Goal: Task Accomplishment & Management: Manage account settings

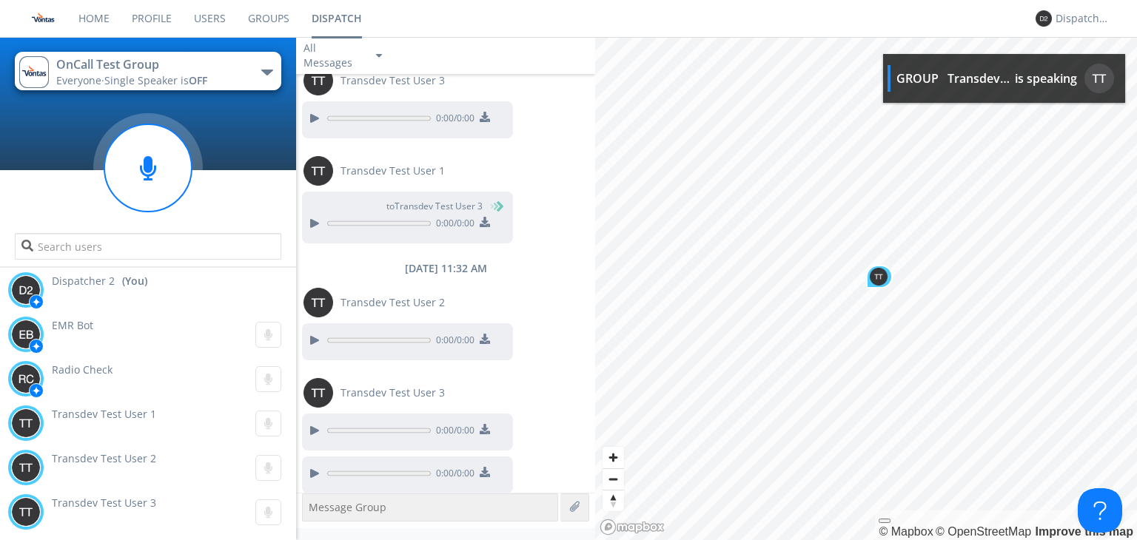
scroll to position [1373, 0]
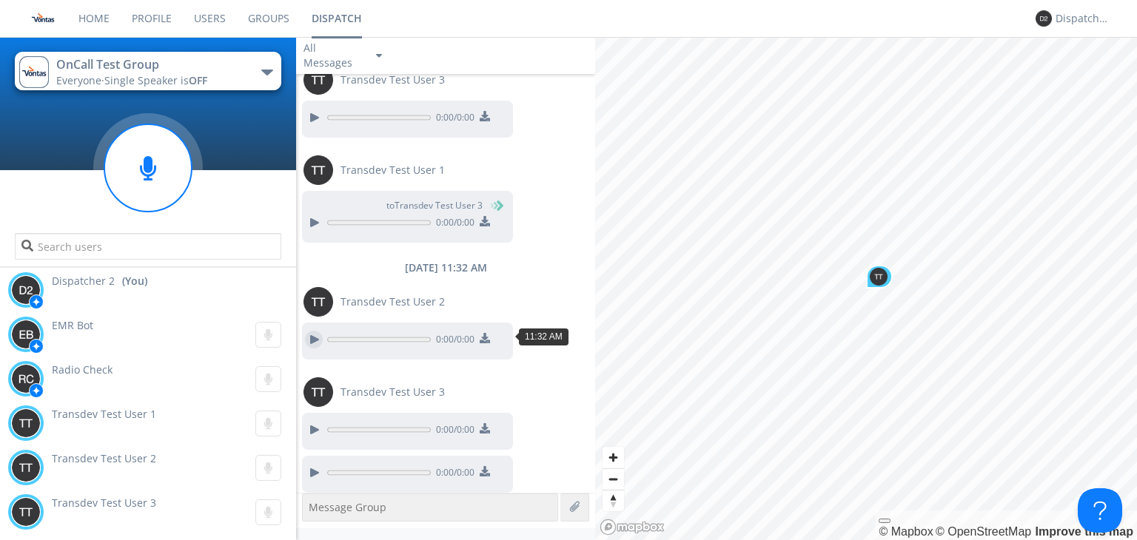
click at [316, 338] on div at bounding box center [314, 340] width 18 height 18
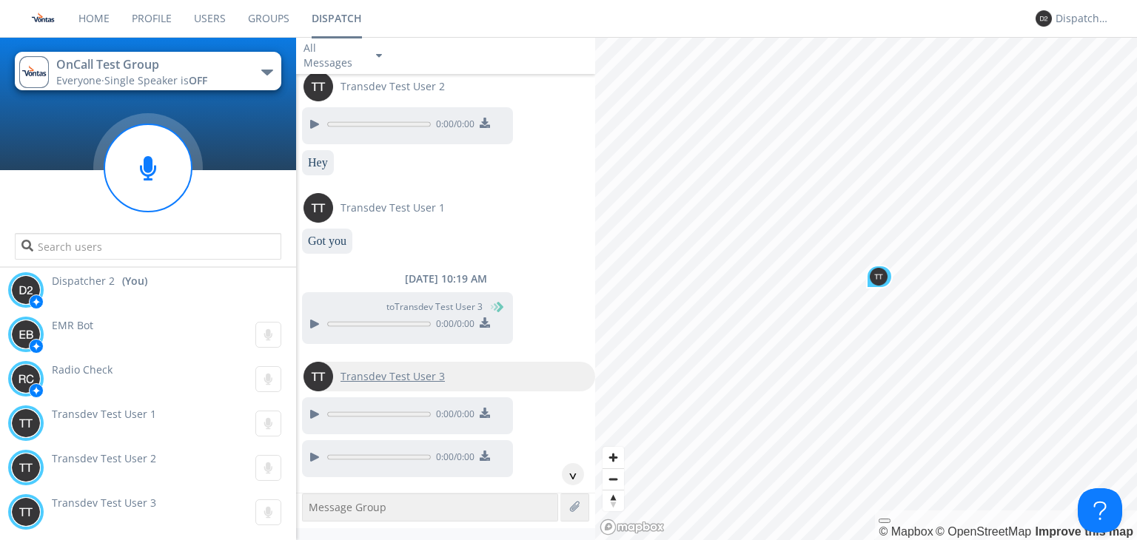
scroll to position [444, 0]
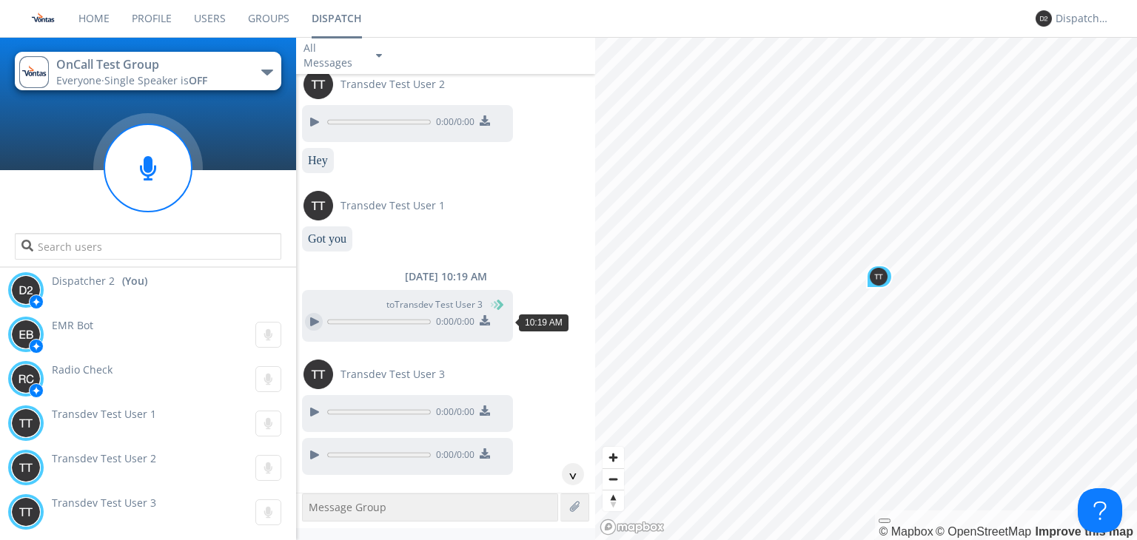
click at [311, 322] on div at bounding box center [314, 322] width 18 height 18
click at [317, 409] on div at bounding box center [314, 412] width 18 height 18
click at [308, 408] on div at bounding box center [314, 412] width 18 height 18
click at [317, 458] on div at bounding box center [314, 455] width 18 height 18
click at [315, 406] on div at bounding box center [314, 412] width 18 height 18
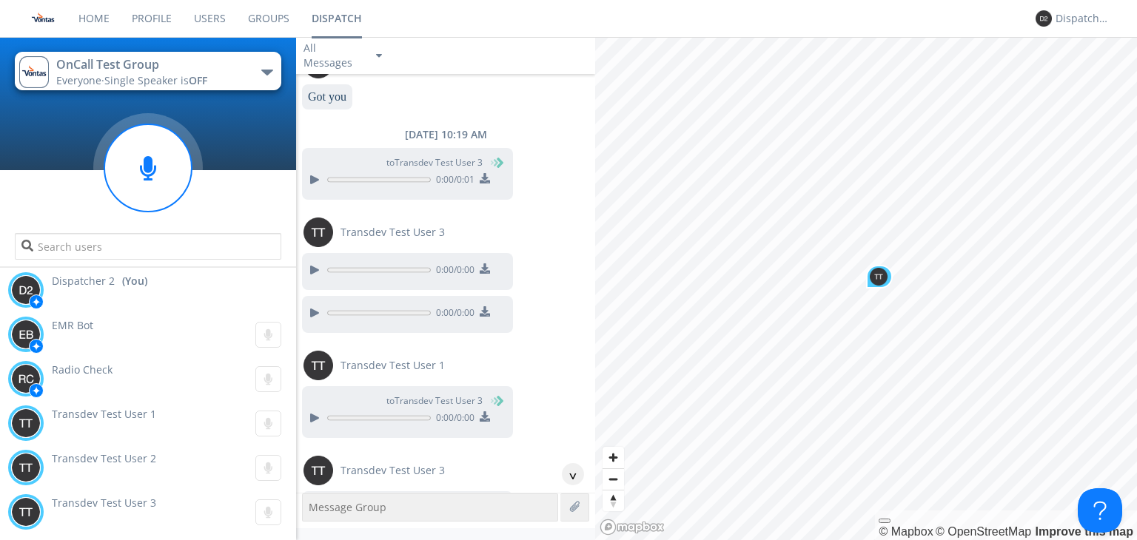
scroll to position [592, 0]
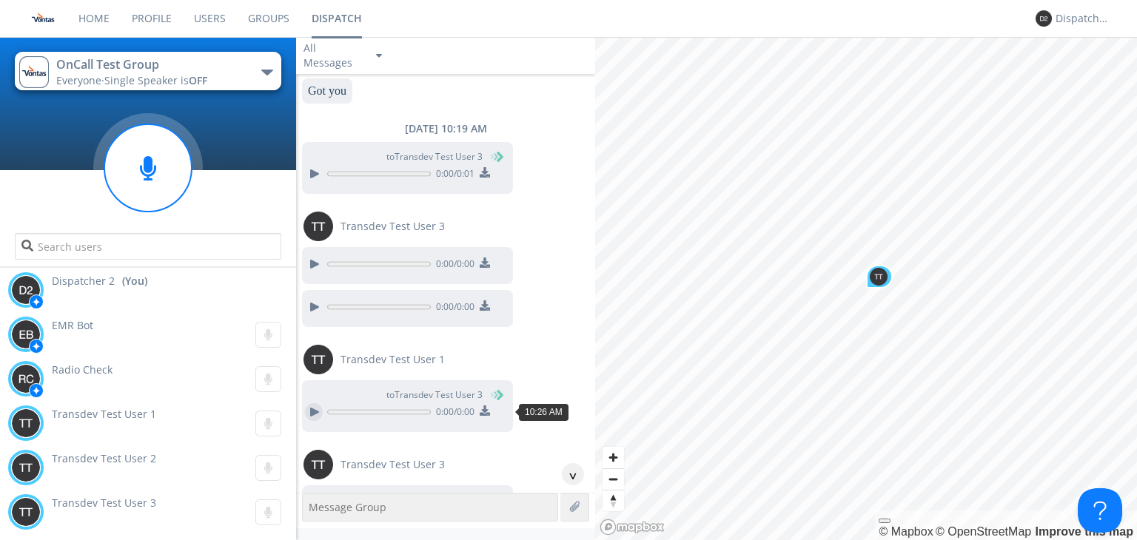
click at [316, 413] on div at bounding box center [314, 412] width 18 height 18
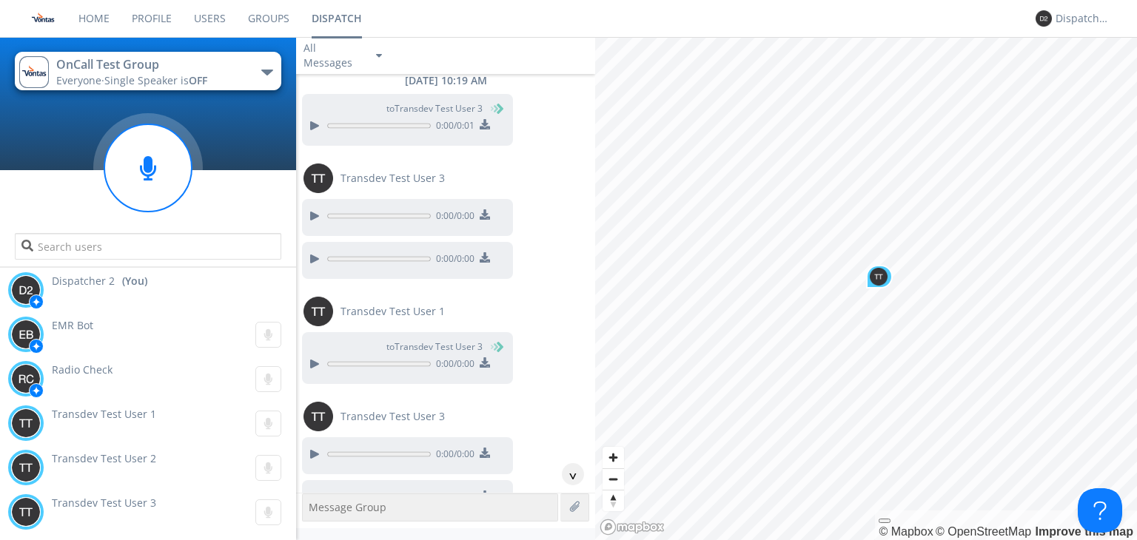
scroll to position [666, 0]
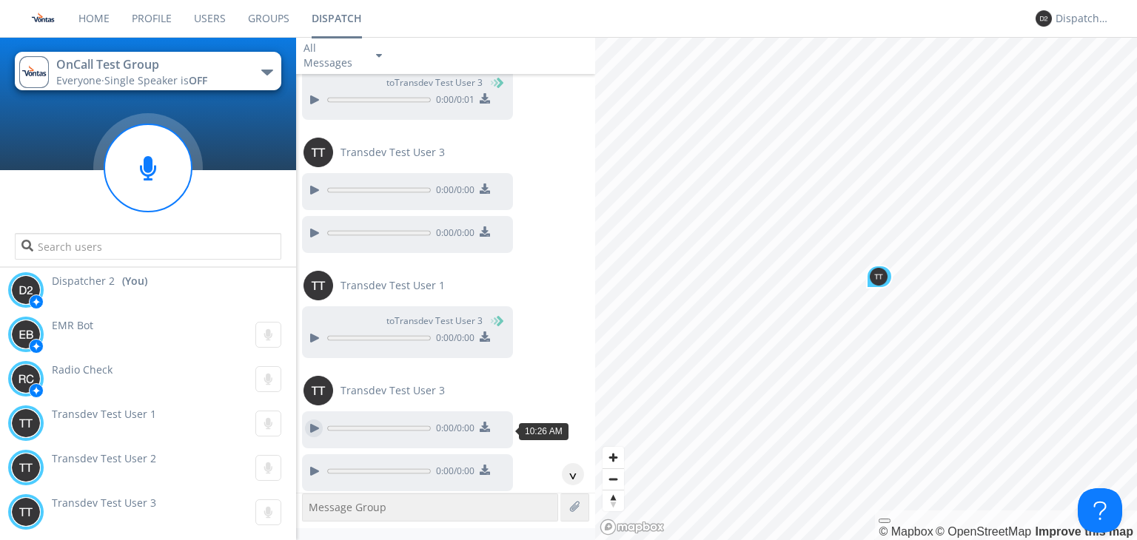
click at [312, 430] on div at bounding box center [314, 429] width 18 height 18
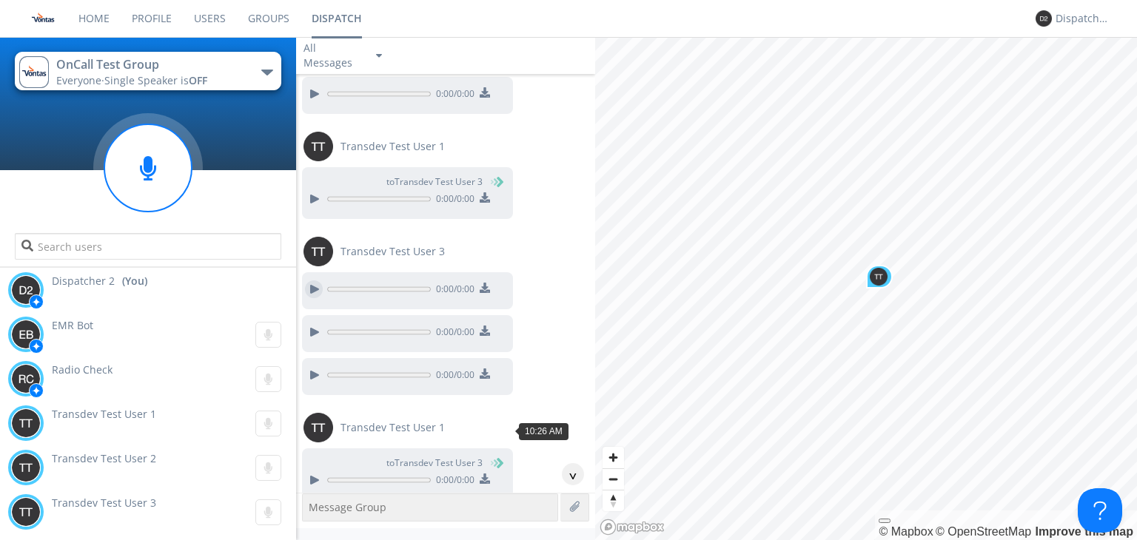
scroll to position [814, 0]
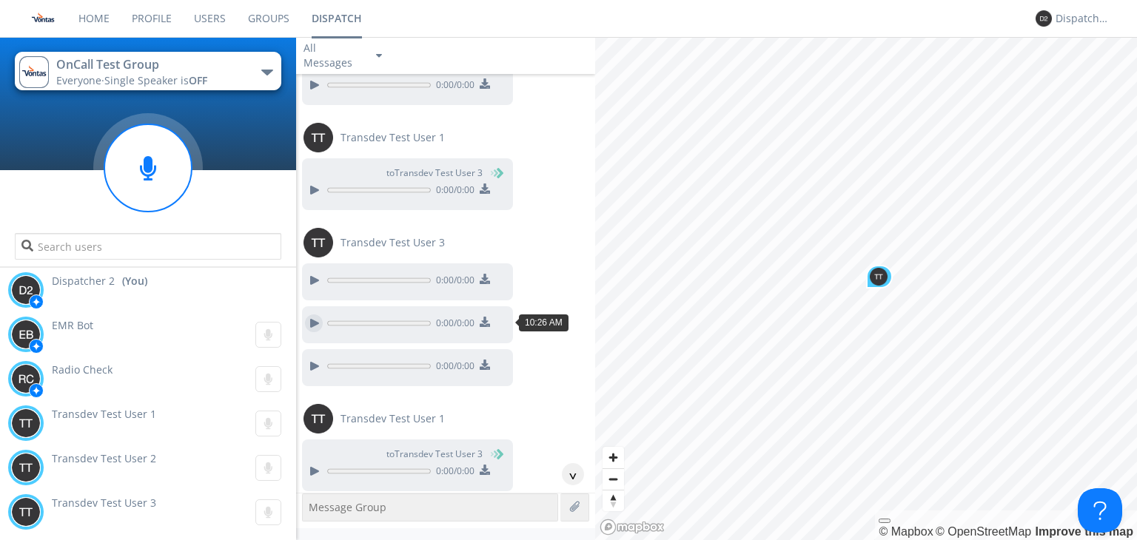
click at [314, 323] on div at bounding box center [314, 323] width 18 height 18
click at [316, 357] on div at bounding box center [314, 366] width 18 height 18
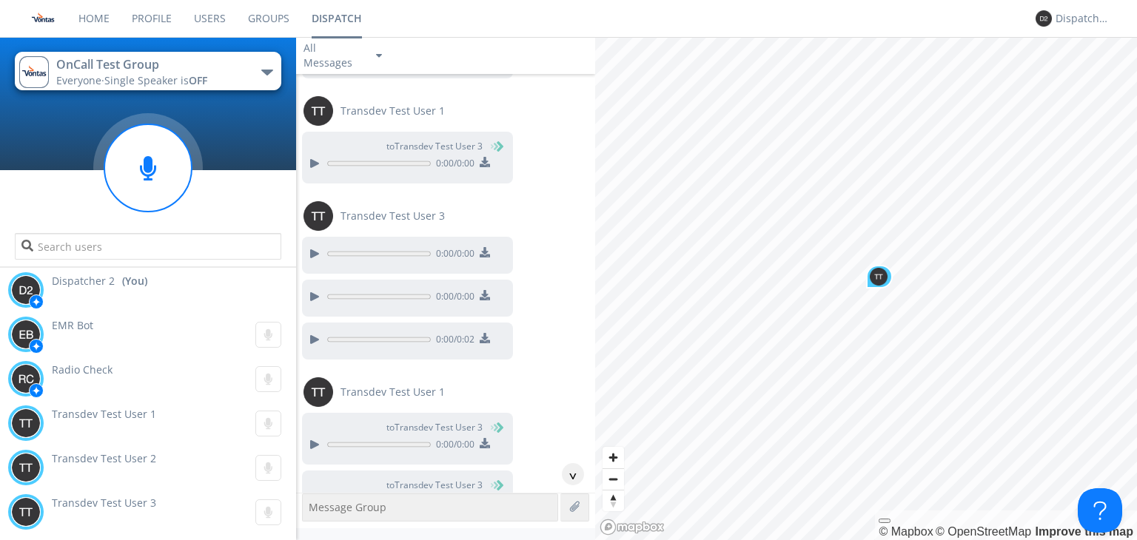
scroll to position [888, 0]
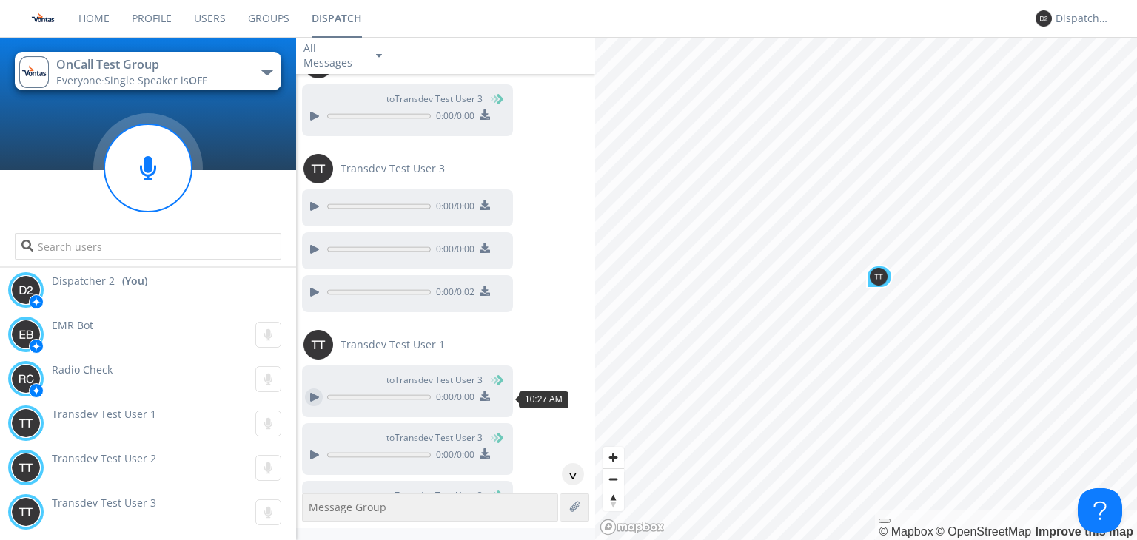
click at [310, 391] on div at bounding box center [314, 397] width 18 height 18
click at [318, 447] on div at bounding box center [314, 455] width 18 height 18
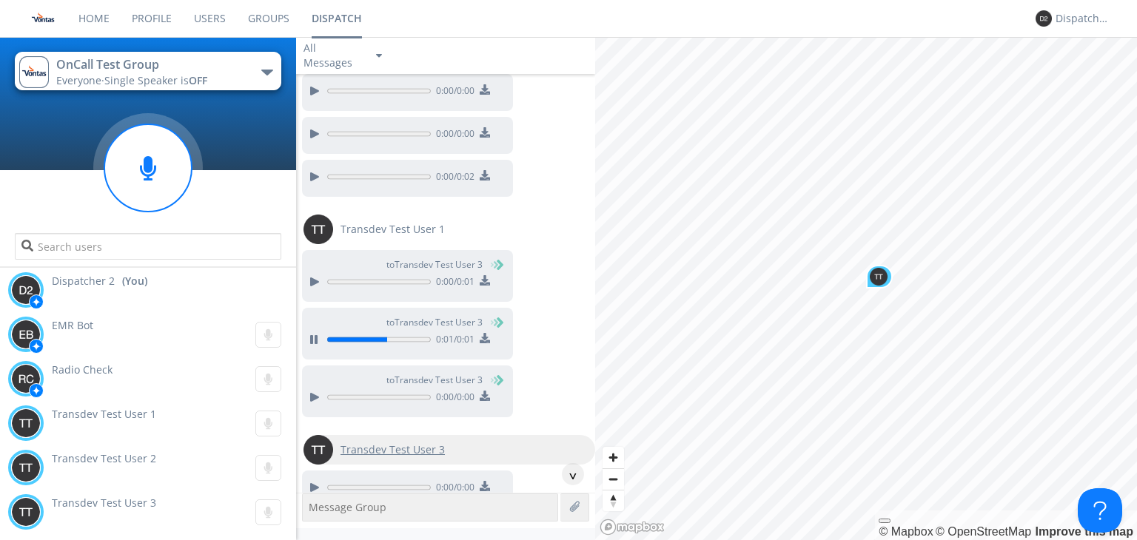
scroll to position [1036, 0]
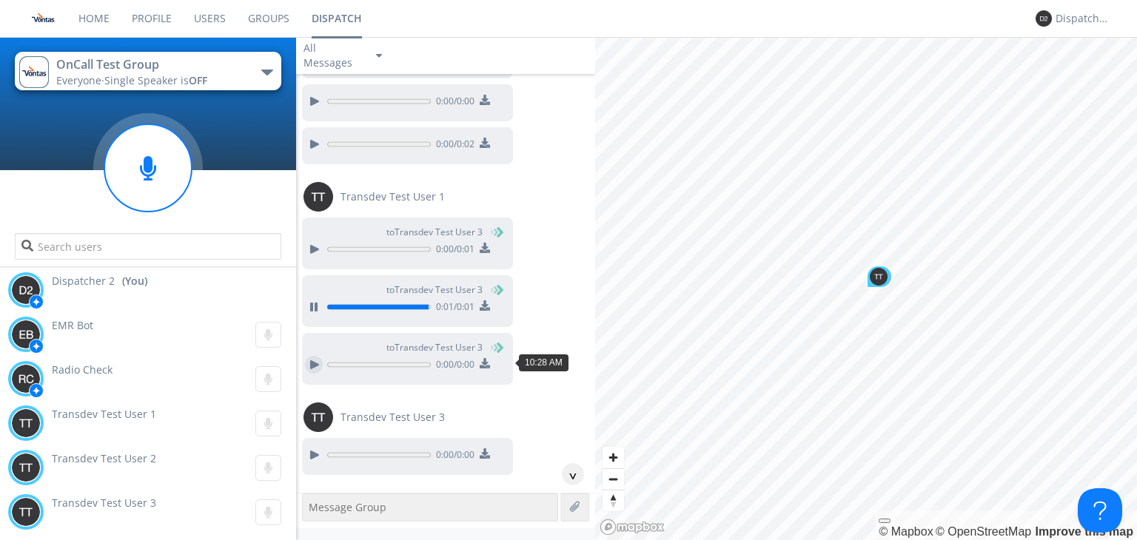
click at [305, 366] on div at bounding box center [314, 365] width 18 height 18
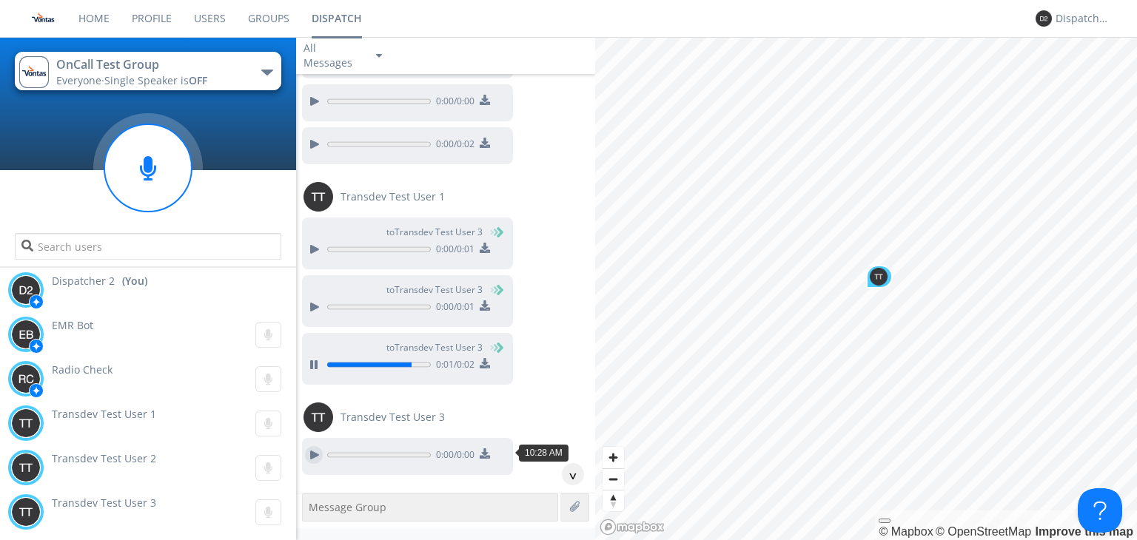
click at [312, 447] on div at bounding box center [314, 455] width 18 height 18
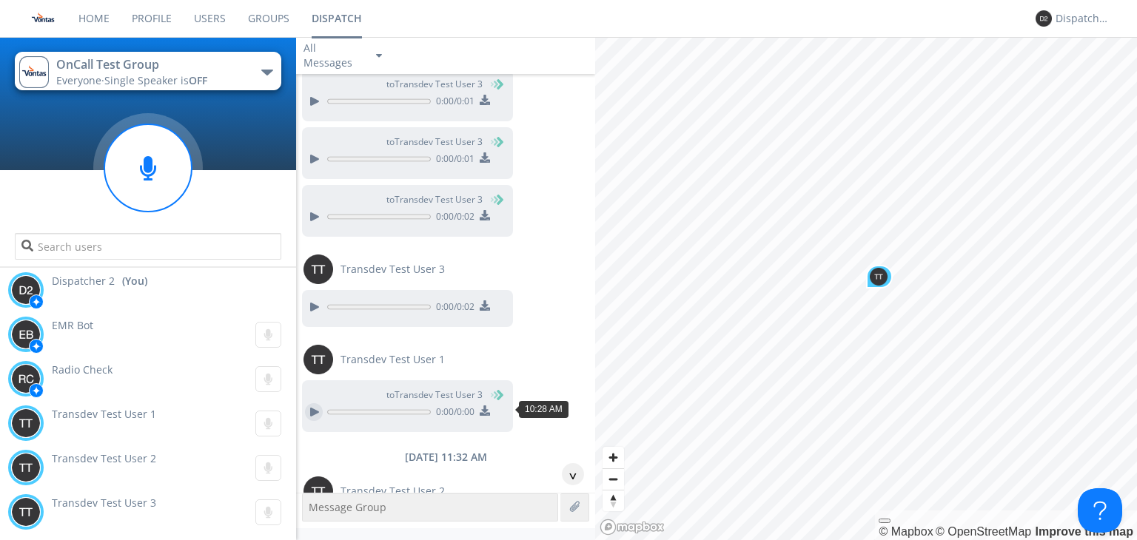
click at [317, 403] on div at bounding box center [314, 412] width 18 height 18
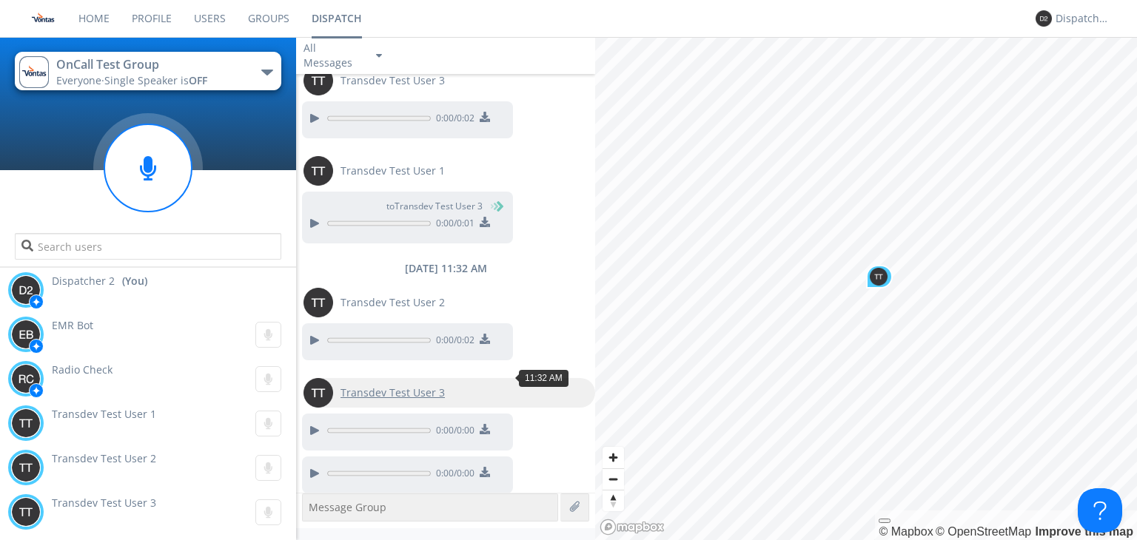
scroll to position [1373, 0]
click at [309, 379] on img at bounding box center [318, 392] width 30 height 30
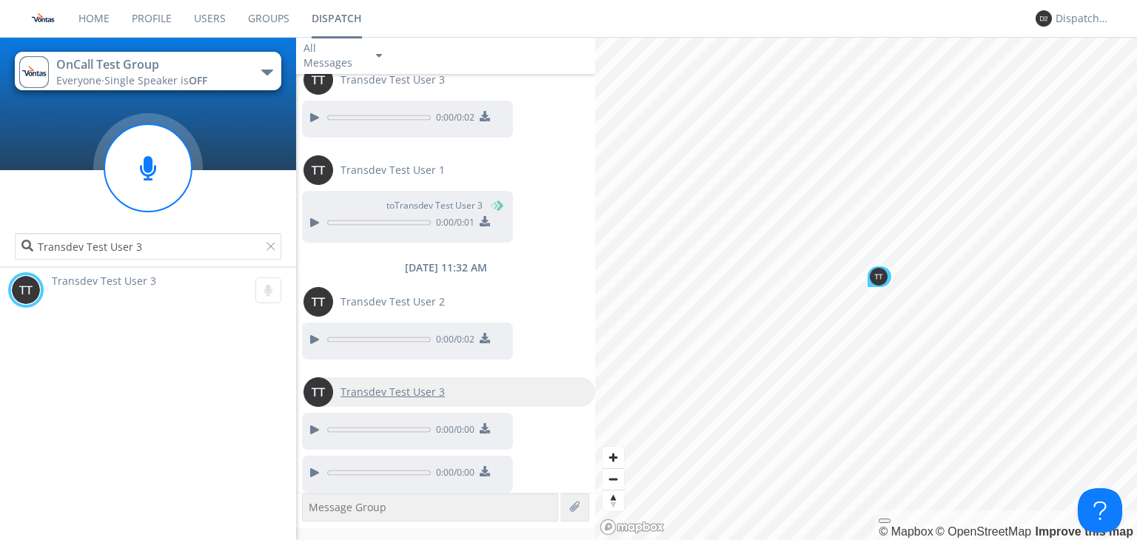
type input "Transdev Test User 3"
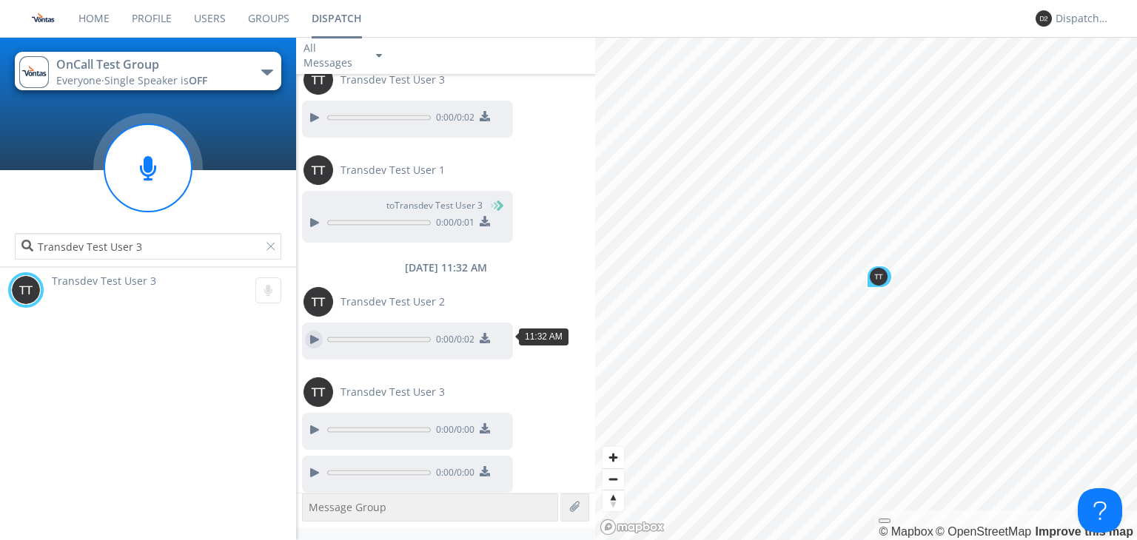
click at [310, 343] on div at bounding box center [314, 340] width 18 height 18
click at [319, 423] on div at bounding box center [314, 430] width 18 height 18
click at [315, 466] on div at bounding box center [314, 473] width 18 height 18
click at [270, 243] on div at bounding box center [273, 249] width 15 height 15
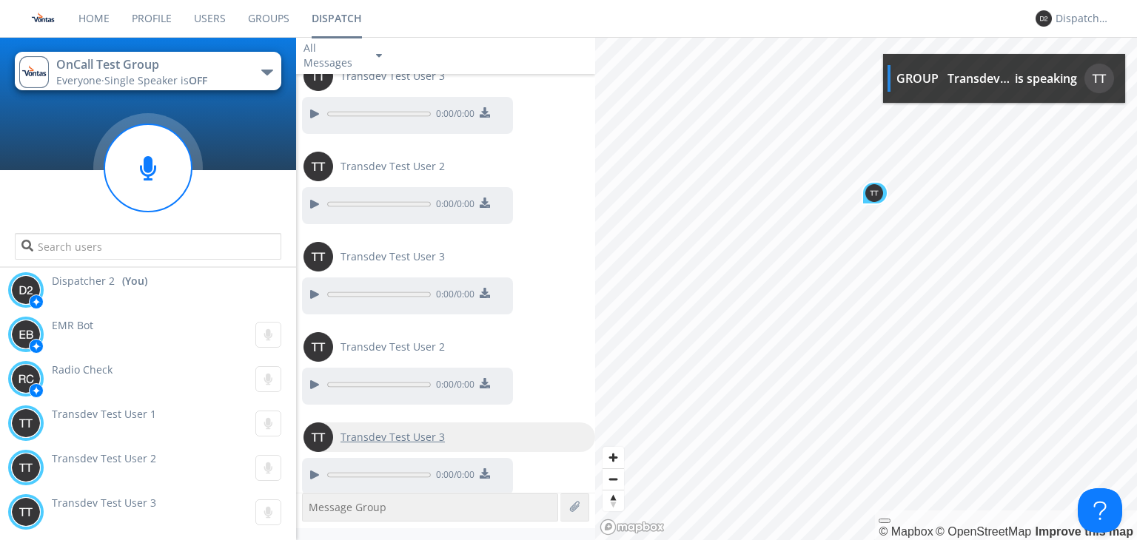
scroll to position [2030, 0]
click at [430, 437] on div "Transdev Test User 2" at bounding box center [392, 438] width 119 height 30
type input "Transdev Test User 2"
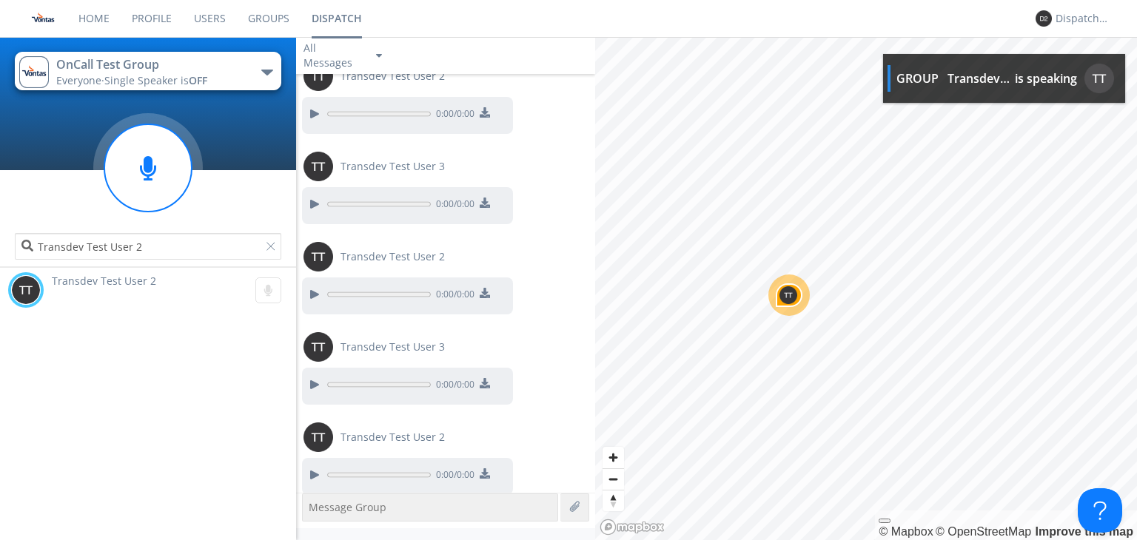
scroll to position [2119, 0]
click at [271, 243] on div at bounding box center [273, 249] width 15 height 15
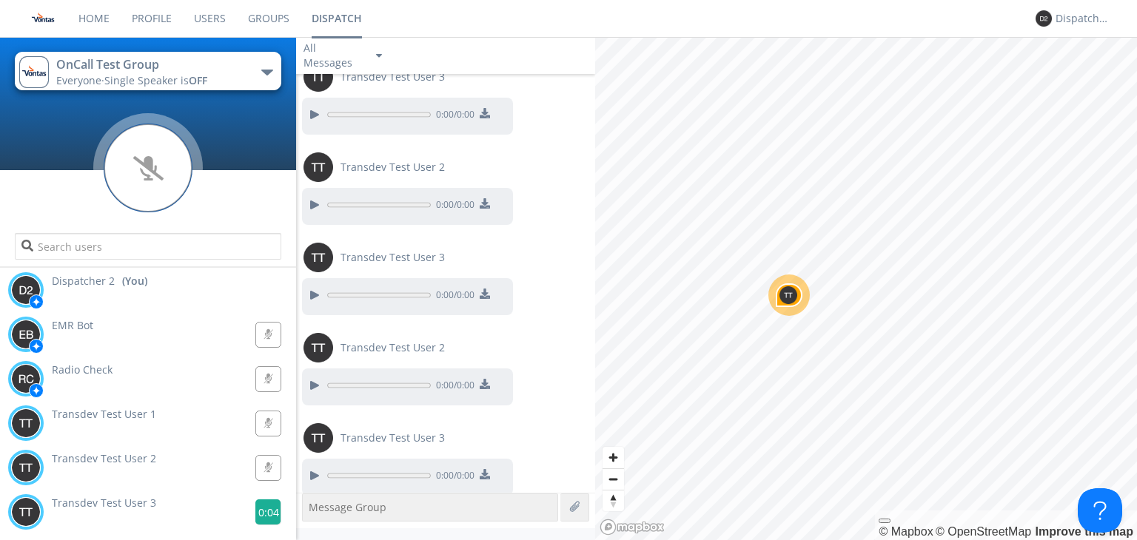
scroll to position [2180, 0]
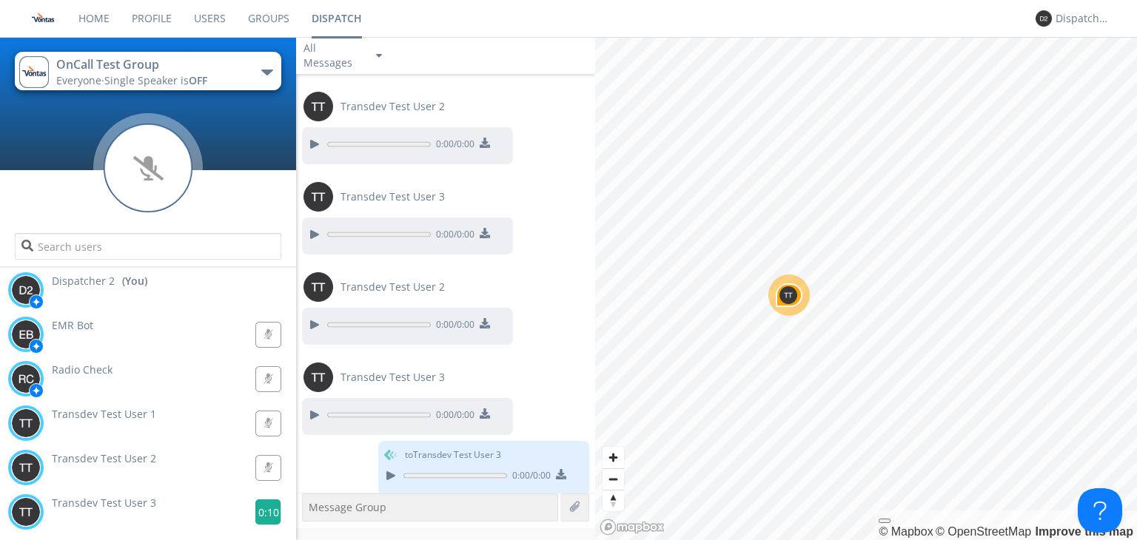
drag, startPoint x: 252, startPoint y: 508, endPoint x: 264, endPoint y: 511, distance: 12.0
click at [264, 511] on g at bounding box center [268, 512] width 26 height 26
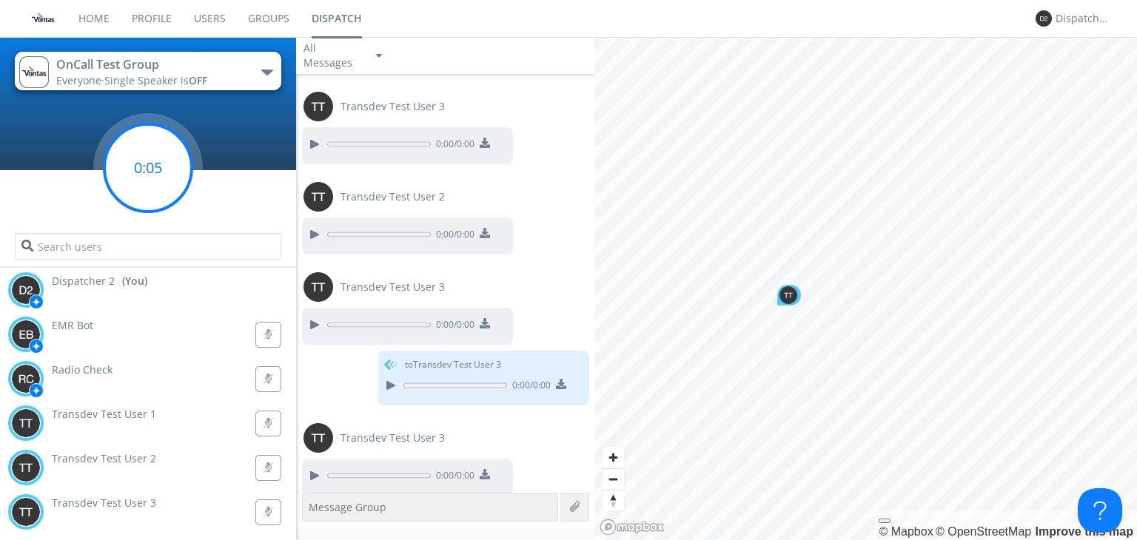
scroll to position [2312, 0]
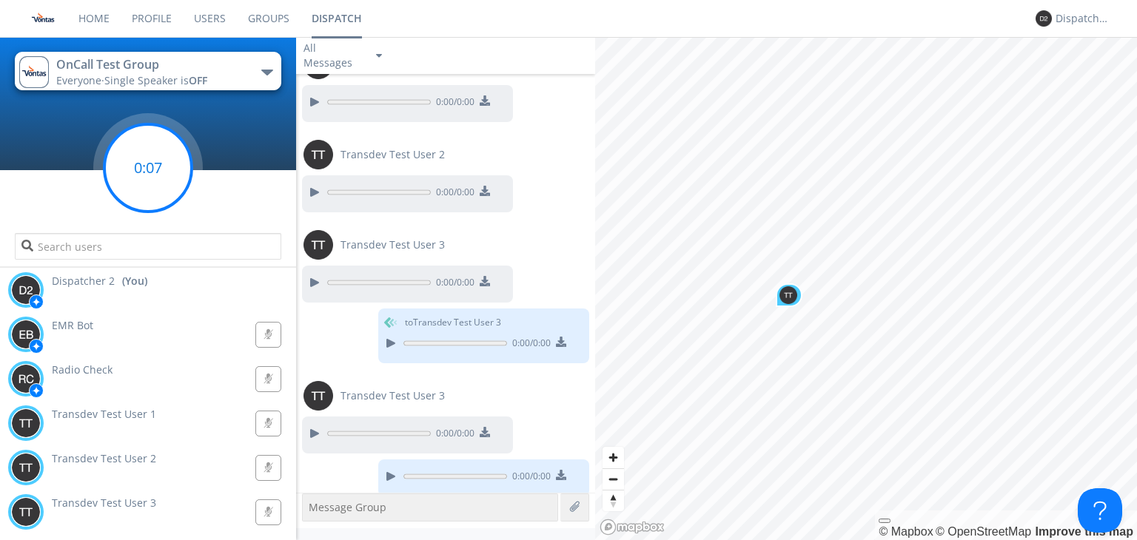
click at [149, 181] on circle at bounding box center [147, 167] width 87 height 87
click at [120, 455] on span "Transdev Test User 2" at bounding box center [104, 458] width 104 height 14
click at [126, 409] on span "Transdev Test User 1" at bounding box center [104, 414] width 104 height 14
click at [125, 421] on div "Transdev Test User 1" at bounding box center [104, 414] width 104 height 15
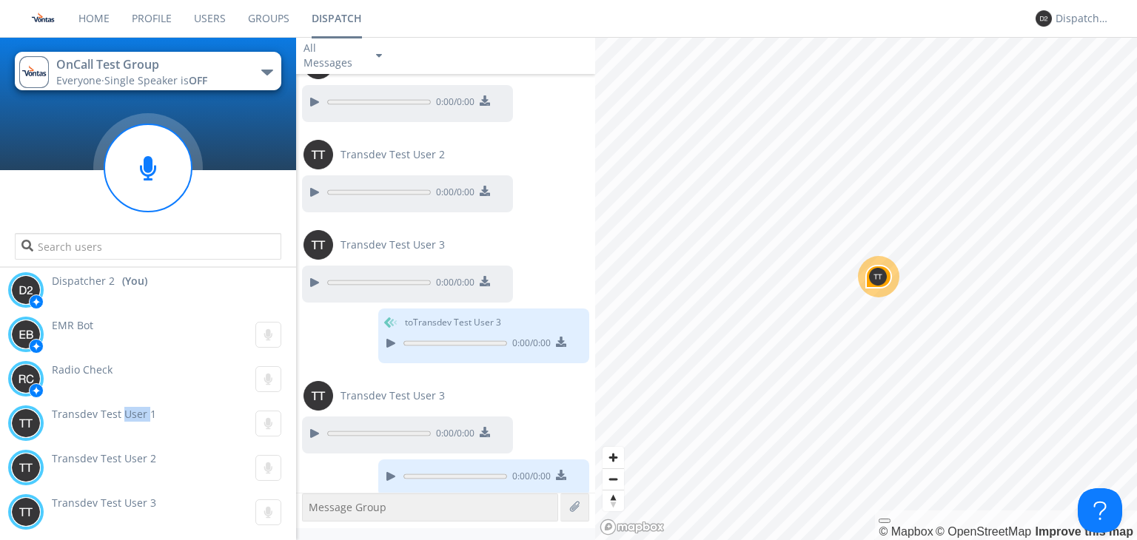
click at [125, 421] on div "Transdev Test User 1" at bounding box center [104, 414] width 104 height 15
click at [151, 420] on span "Transdev Test User 1" at bounding box center [104, 414] width 104 height 14
click at [107, 470] on div "Transdev Test User 2 0:00" at bounding box center [151, 467] width 289 height 44
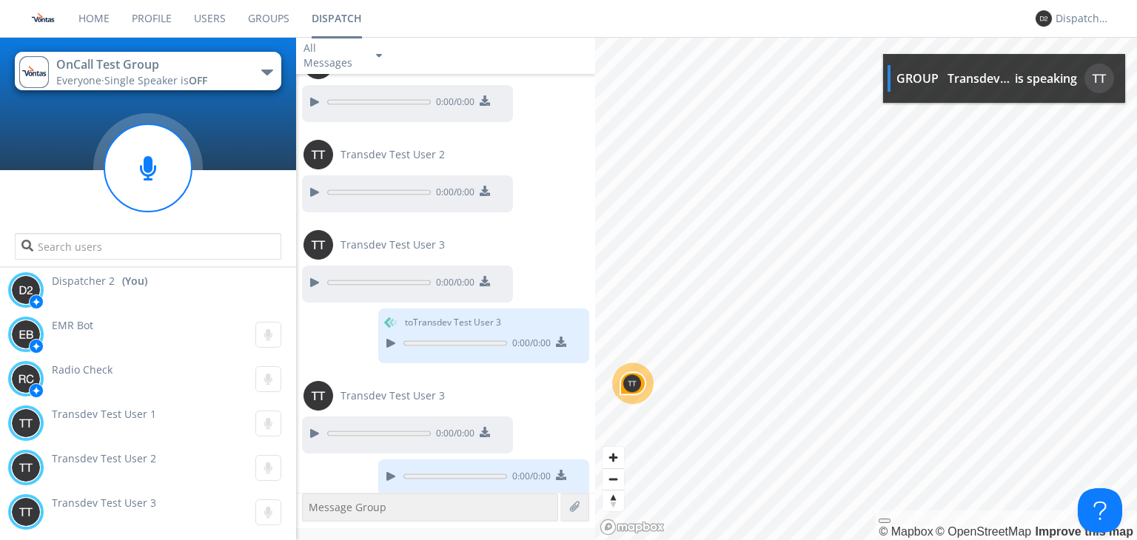
click at [908, 88] on body "Home Profile Users Groups Dispatch Dispatcher 2 OnCall Test Group Everyone · Si…" at bounding box center [568, 270] width 1137 height 540
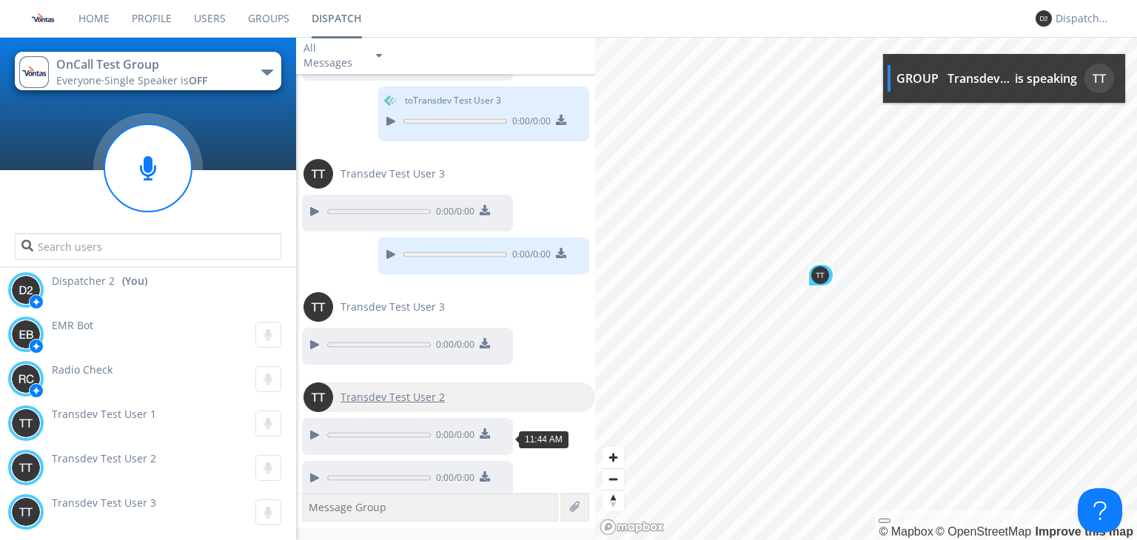
scroll to position [2535, 0]
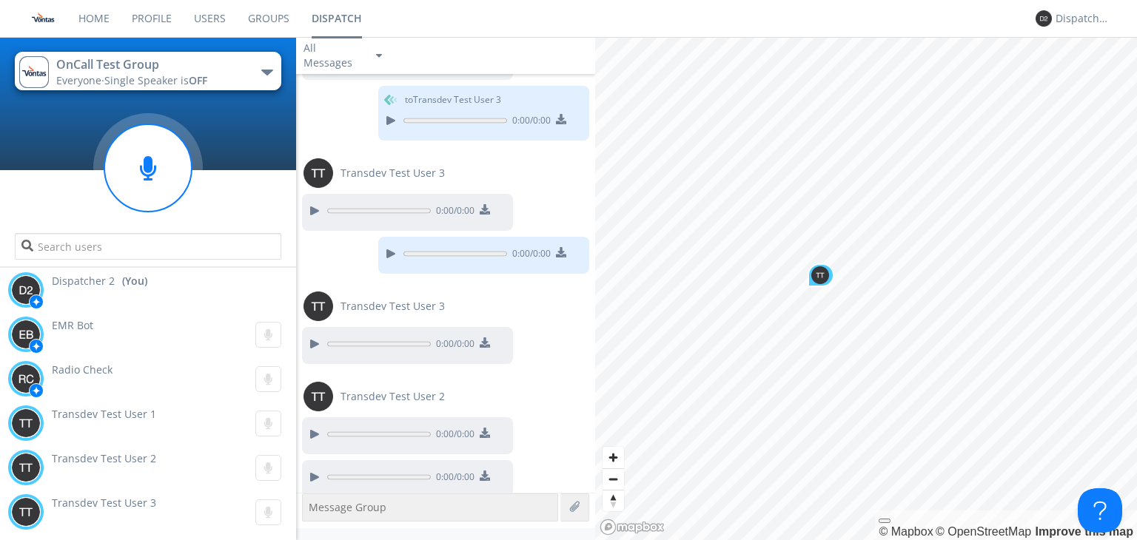
click at [211, 21] on link "Users" at bounding box center [210, 18] width 54 height 37
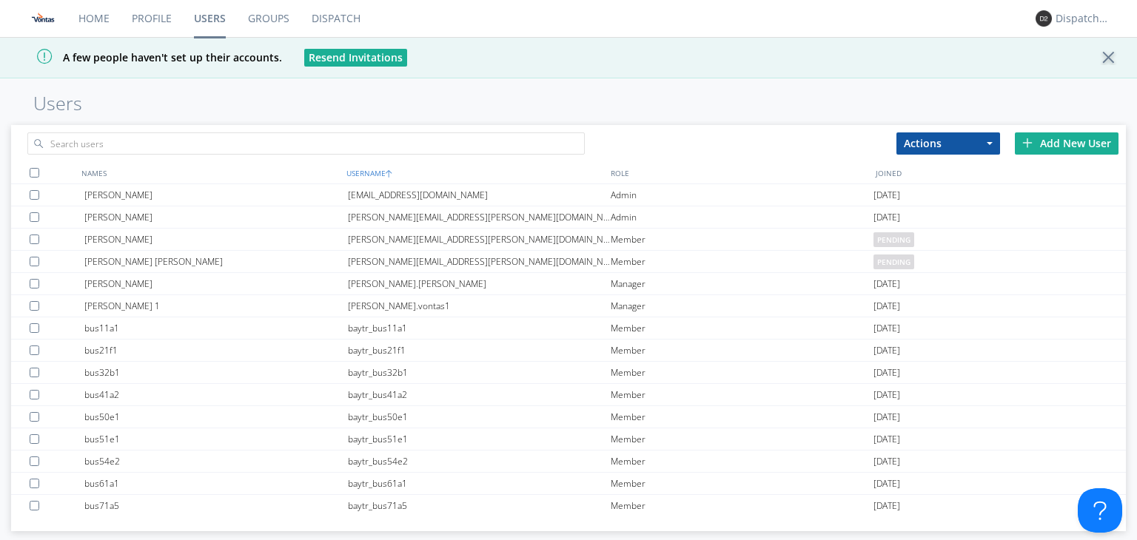
click at [361, 175] on div "USERNAME" at bounding box center [475, 172] width 265 height 21
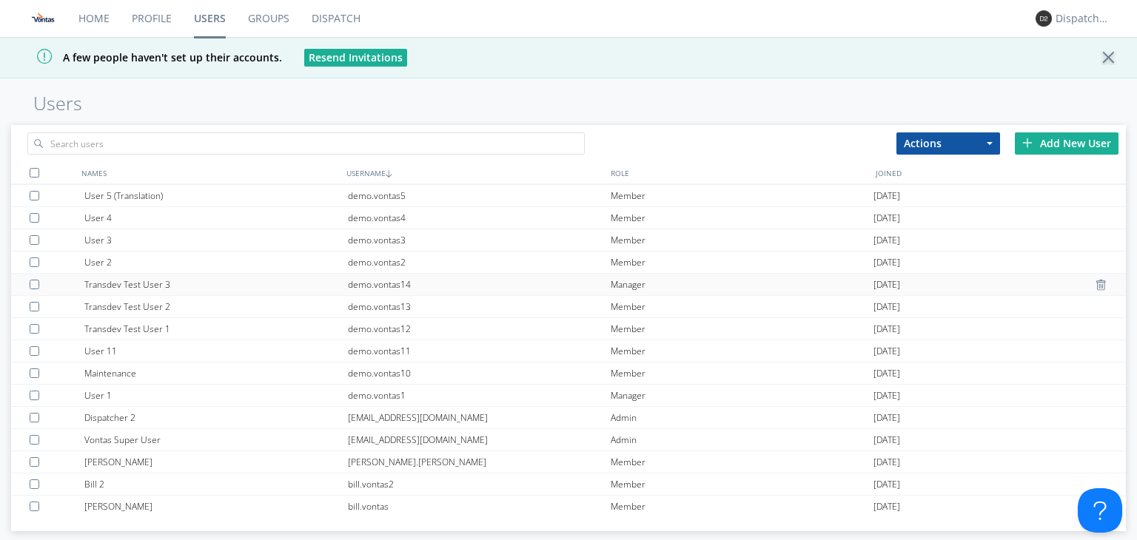
scroll to position [795, 0]
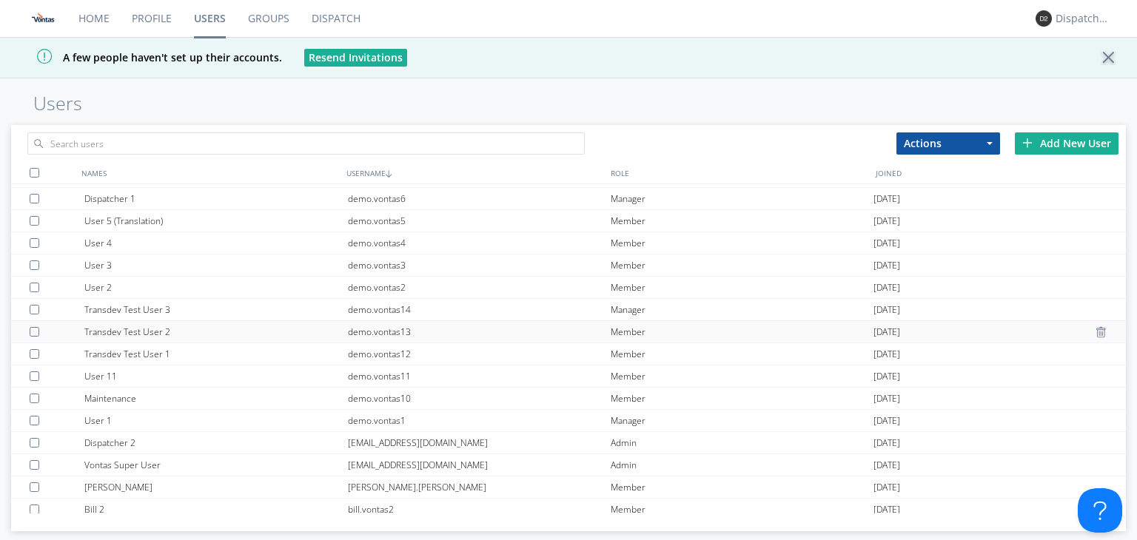
click at [385, 335] on div "demo.vontas13" at bounding box center [479, 331] width 263 height 21
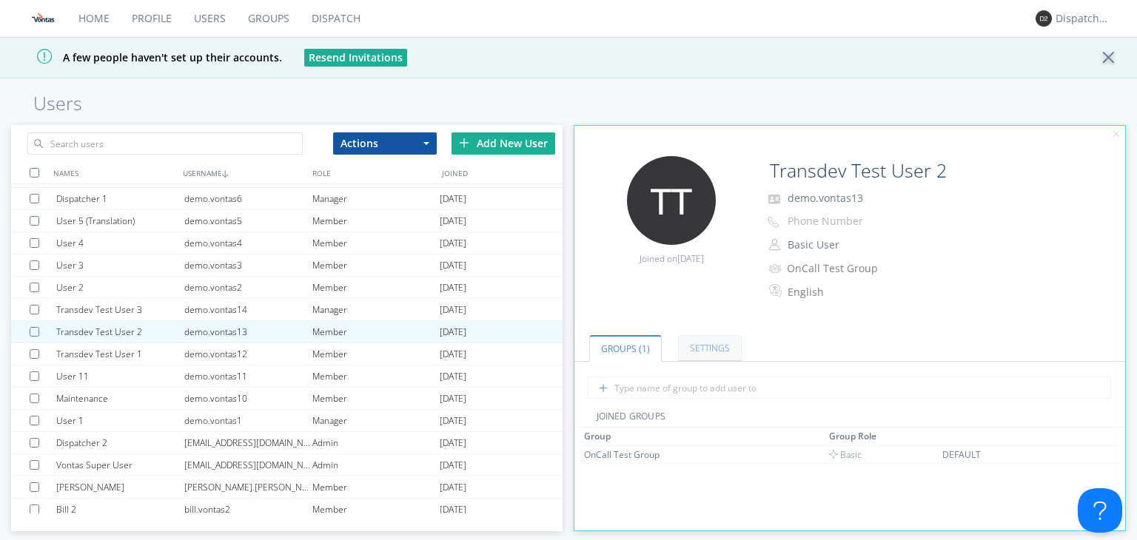
click at [696, 343] on link "Settings" at bounding box center [710, 348] width 64 height 26
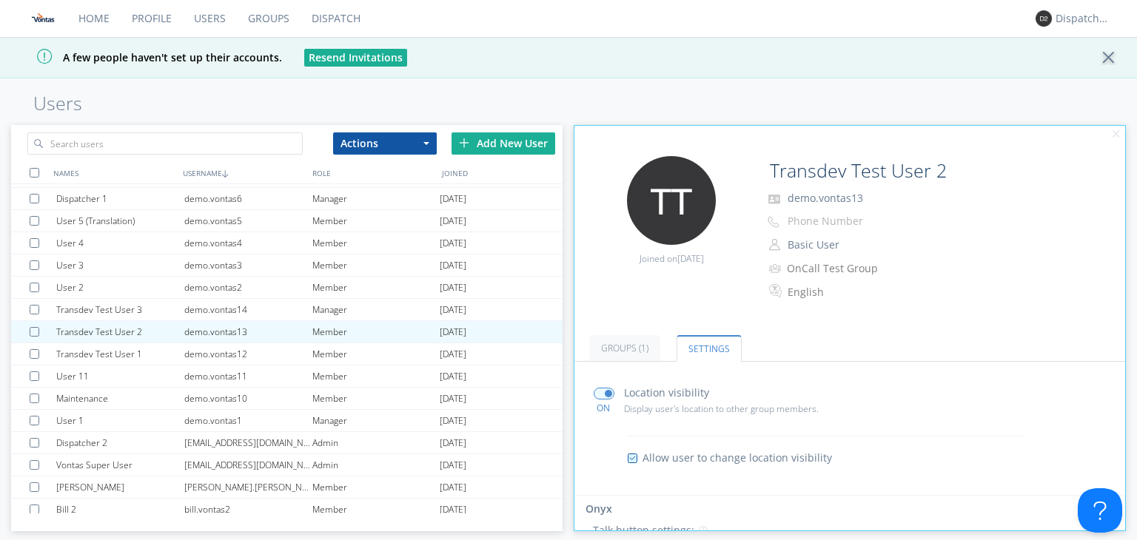
click at [326, 20] on link "Dispatch" at bounding box center [335, 18] width 71 height 37
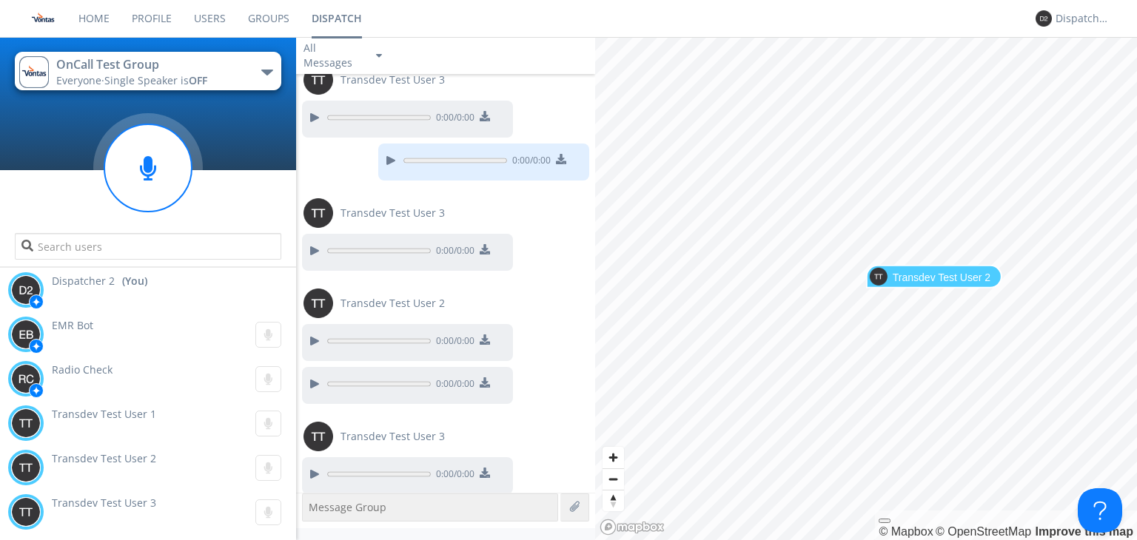
scroll to position [1347, 0]
click at [308, 468] on div at bounding box center [314, 474] width 18 height 18
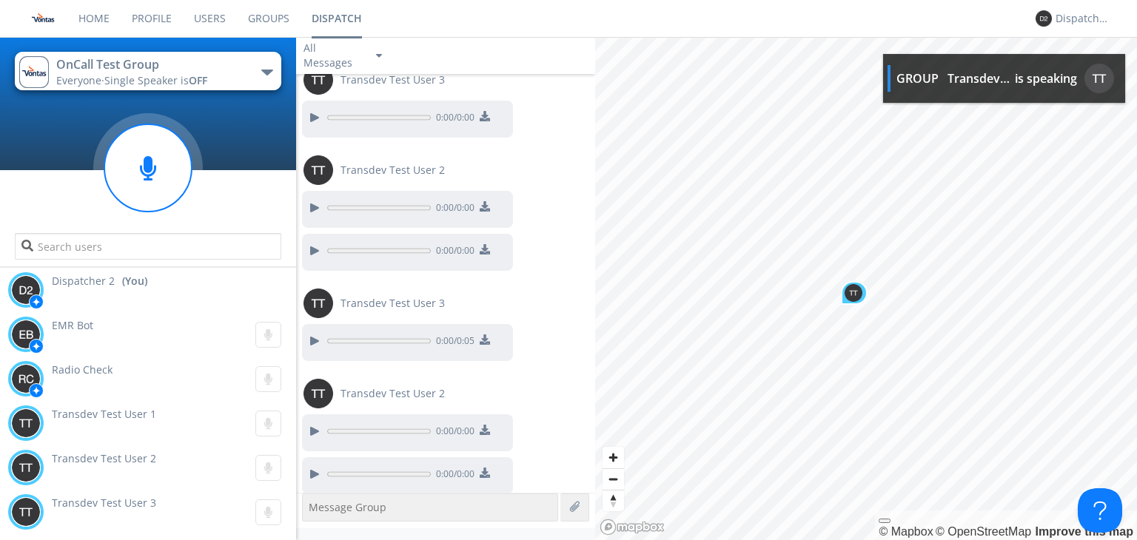
scroll to position [1523, 0]
